Goal: Task Accomplishment & Management: Use online tool/utility

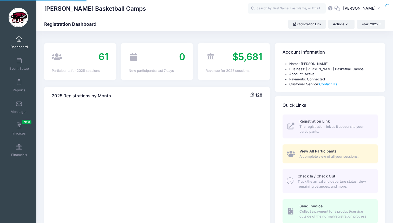
select select
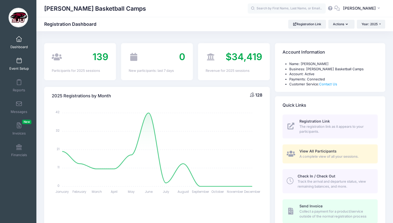
click at [19, 67] on span "Event Setup" at bounding box center [18, 68] width 19 height 4
